Goal: Information Seeking & Learning: Learn about a topic

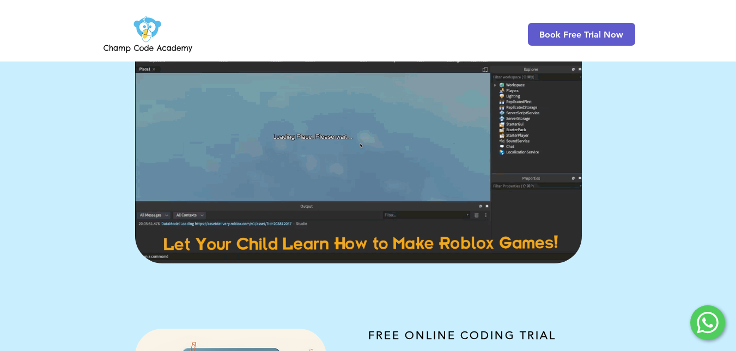
scroll to position [62, 0]
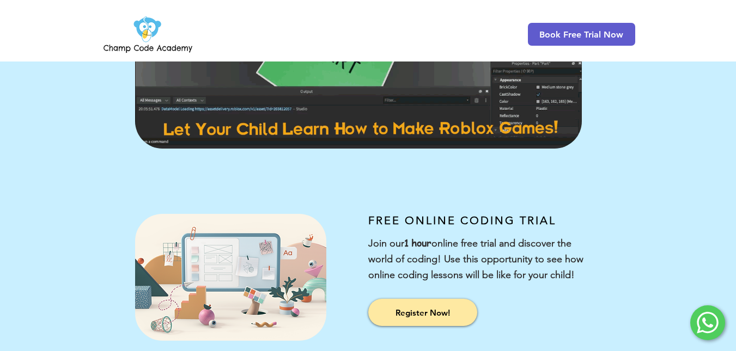
click at [74, 200] on div at bounding box center [184, 280] width 368 height 199
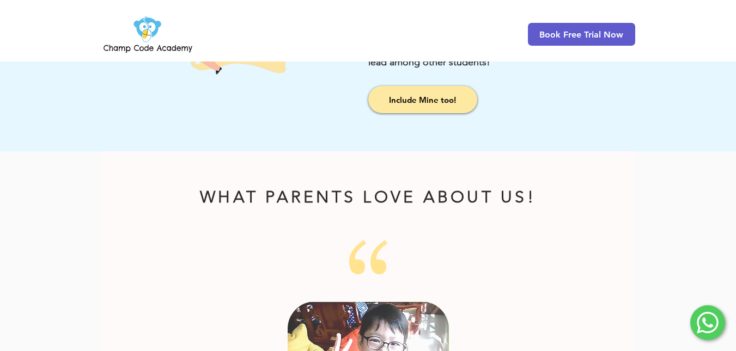
scroll to position [1365, 0]
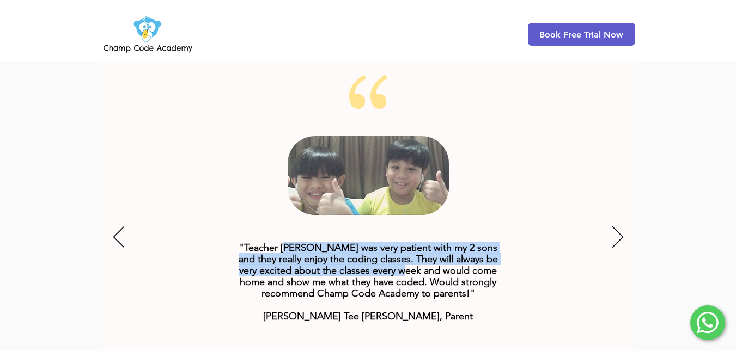
drag, startPoint x: 286, startPoint y: 228, endPoint x: 413, endPoint y: 257, distance: 130.1
click at [413, 257] on span ""Teacher [PERSON_NAME] was very patient with my 2 sons and they really enjoy th…" at bounding box center [368, 282] width 259 height 81
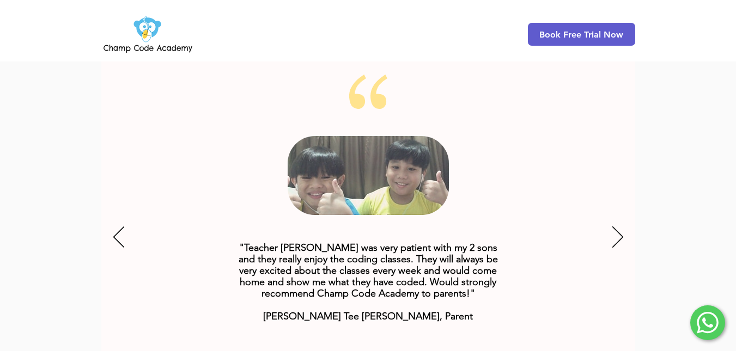
click at [350, 268] on span ""Teacher [PERSON_NAME] was very patient with my 2 sons and they really enjoy th…" at bounding box center [368, 282] width 259 height 81
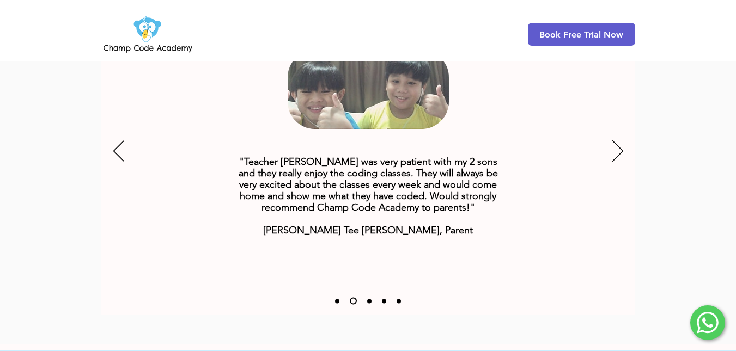
scroll to position [1452, 0]
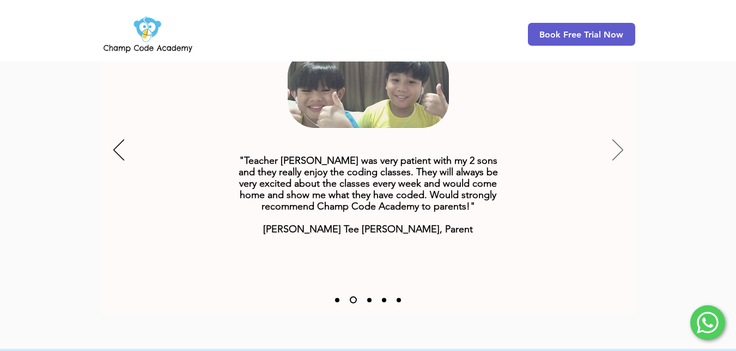
click at [618, 139] on icon "Next" at bounding box center [617, 149] width 11 height 21
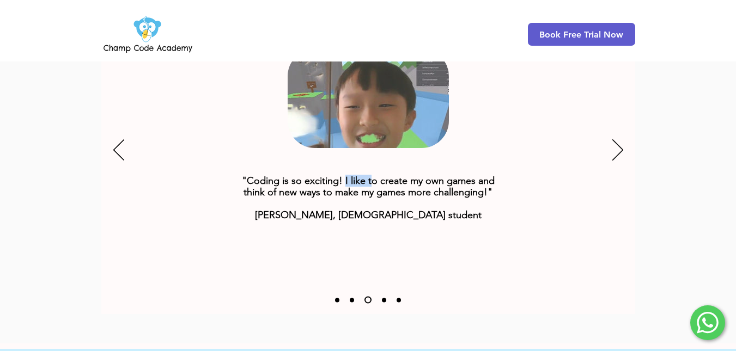
drag, startPoint x: 344, startPoint y: 165, endPoint x: 374, endPoint y: 169, distance: 29.7
click at [374, 175] on span ""Coding is so exciting! I like to create my own games and think of new ways to …" at bounding box center [368, 198] width 253 height 46
click at [395, 175] on span ""Coding is so exciting! I like to create my own games and think of new ways to …" at bounding box center [368, 198] width 253 height 46
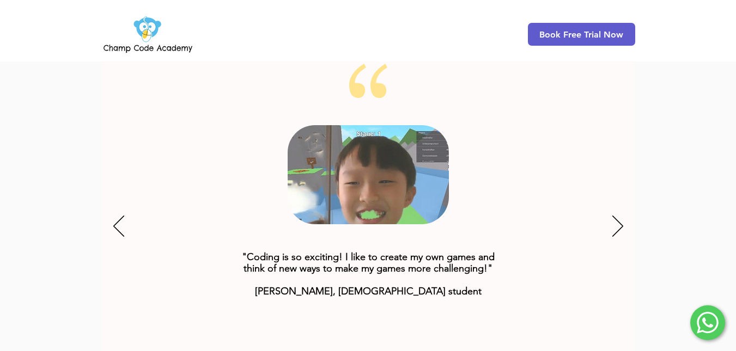
scroll to position [1379, 0]
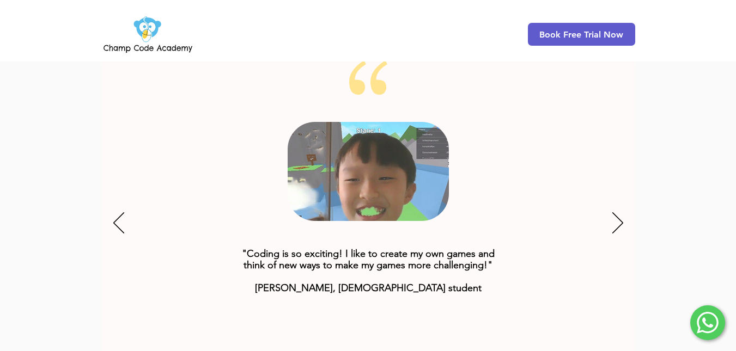
click at [606, 199] on div "Slideshow" at bounding box center [368, 223] width 534 height 327
click at [617, 212] on icon "Next" at bounding box center [617, 222] width 11 height 21
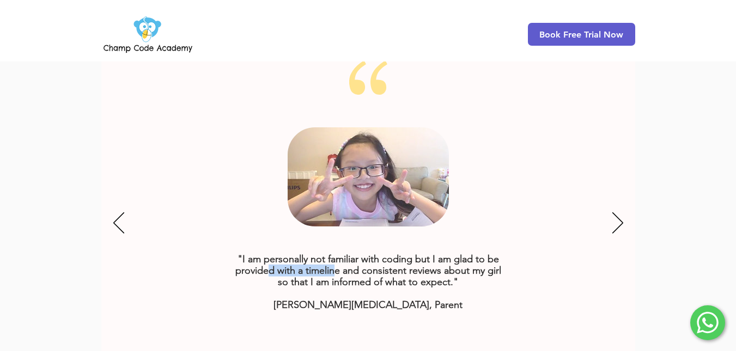
drag, startPoint x: 267, startPoint y: 248, endPoint x: 337, endPoint y: 255, distance: 69.5
click at [337, 255] on span ""I am personally not familiar with coding but I am glad to be provided with a t…" at bounding box center [368, 270] width 266 height 35
click at [446, 259] on span ""I am personally not familiar with coding but I am glad to be provided with a t…" at bounding box center [368, 270] width 266 height 35
click at [621, 212] on icon "Next" at bounding box center [617, 222] width 11 height 21
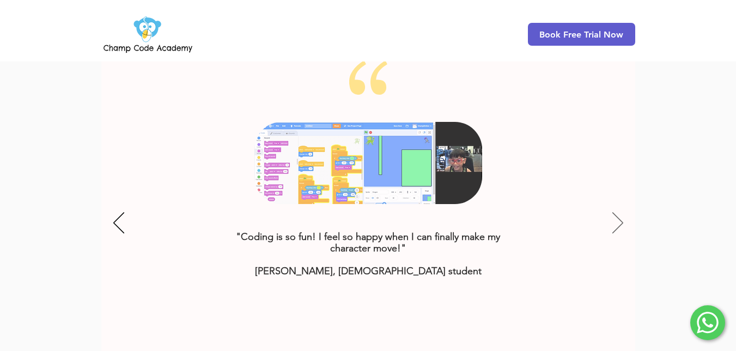
click at [621, 212] on icon "Next" at bounding box center [617, 222] width 11 height 21
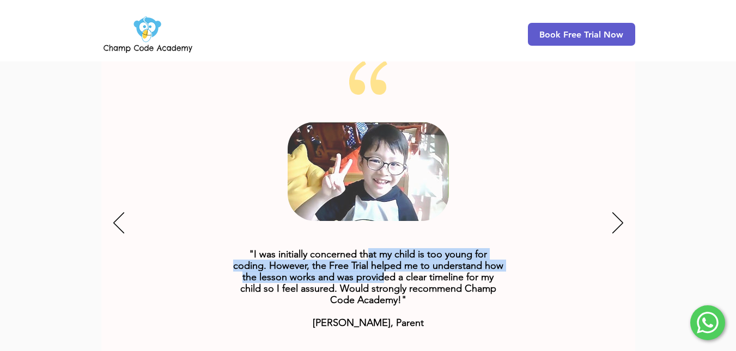
drag, startPoint x: 366, startPoint y: 236, endPoint x: 383, endPoint y: 255, distance: 26.2
click at [383, 255] on span ""I was initially concerned that my child is too young for coding. However, the …" at bounding box center [368, 288] width 270 height 81
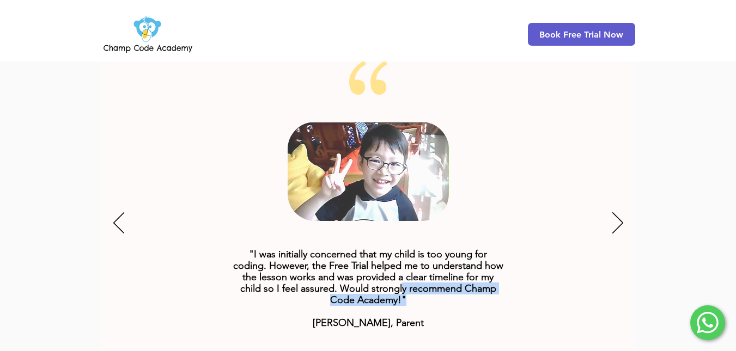
drag, startPoint x: 401, startPoint y: 274, endPoint x: 407, endPoint y: 283, distance: 10.6
click at [407, 283] on p ""I was initially concerned that my child is too young for coding. However, the …" at bounding box center [368, 289] width 272 height 80
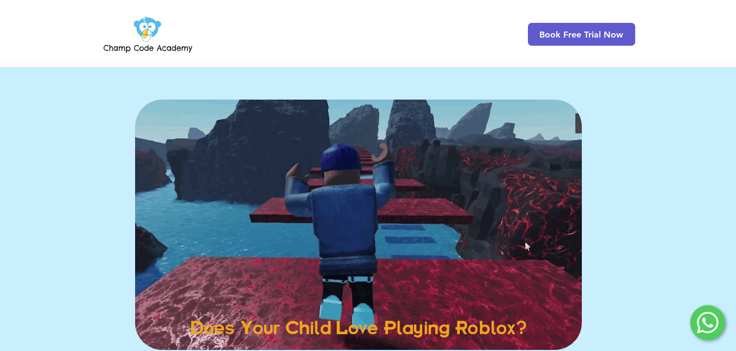
scroll to position [0, 0]
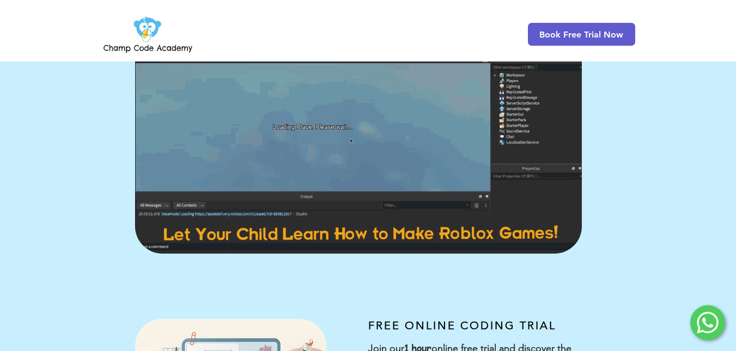
click at [207, 77] on img "main content" at bounding box center [358, 128] width 447 height 250
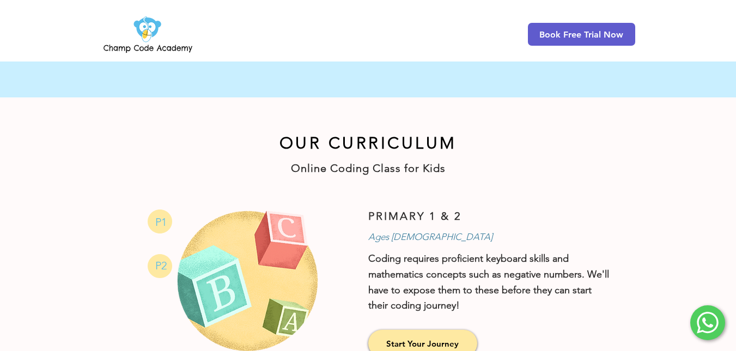
scroll to position [486, 0]
